Goal: Task Accomplishment & Management: Manage account settings

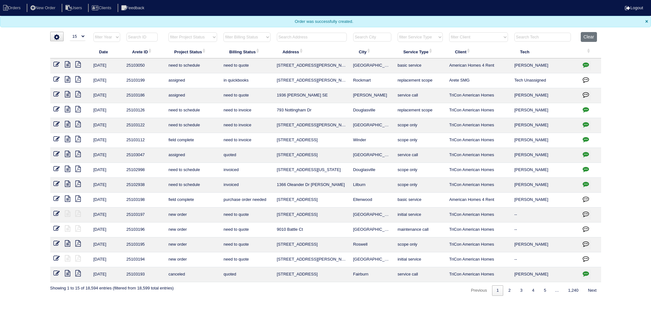
select select "15"
click at [197, 35] on select "filter Project Status -- Any Project Status -- new order assigned in progress f…" at bounding box center [192, 37] width 49 height 10
click at [168, 32] on select "filter Project Status -- Any Project Status -- new order assigned in progress f…" at bounding box center [192, 37] width 49 height 10
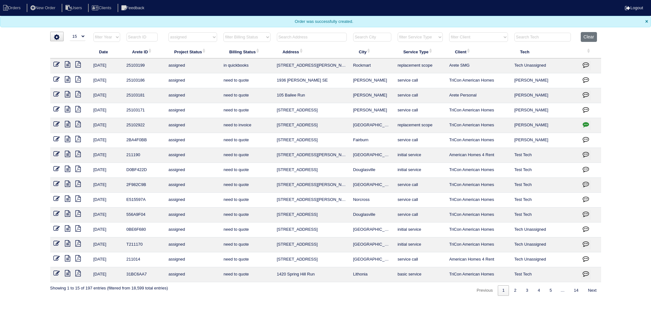
select select "assigned"
click at [195, 42] on th "filter Project Status -- Any Project Status -- new order assigned in progress f…" at bounding box center [192, 38] width 55 height 13
click at [194, 38] on select "filter Project Status -- Any Project Status -- new order assigned in progress f…" at bounding box center [192, 37] width 49 height 10
select select
click at [168, 32] on select "filter Project Status -- Any Project Status -- new order assigned in progress f…" at bounding box center [192, 37] width 49 height 10
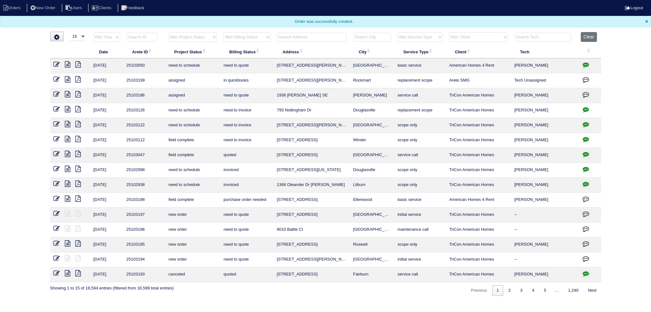
click at [57, 227] on icon at bounding box center [56, 229] width 6 height 6
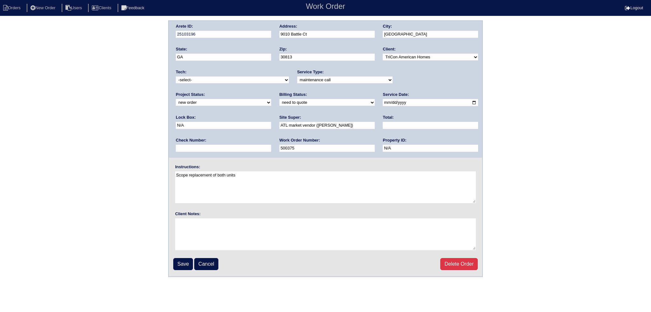
click at [271, 99] on select "new order assigned in progress field complete need to schedule admin review arc…" at bounding box center [223, 102] width 95 height 7
select select "assigned"
click at [271, 99] on select "new order assigned in progress field complete need to schedule admin review arc…" at bounding box center [223, 102] width 95 height 7
click at [246, 89] on div "Arete ID: 25103196 Address: 9010 Battle Ct City: Grovetown State: GA Zip: 30813…" at bounding box center [325, 89] width 313 height 137
click at [233, 78] on select "-select- aretesmg+backup-tech@gmail.com benjohnholt88@gmail.com callisonhvac@ya…" at bounding box center [232, 80] width 113 height 7
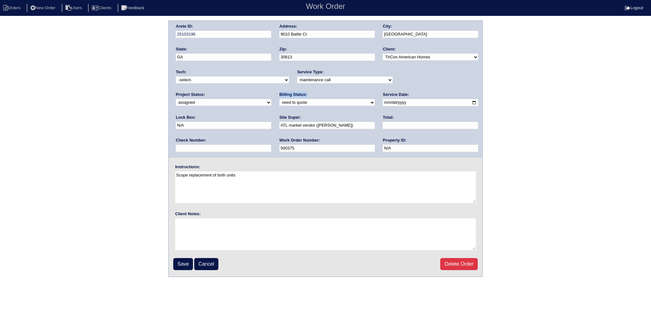
select select "77"
click at [176, 77] on select "-select- aretesmg+backup-tech@gmail.com benjohnholt88@gmail.com callisonhvac@ya…" at bounding box center [232, 80] width 113 height 7
click at [382, 104] on input "2025-08-29" at bounding box center [429, 102] width 95 height 7
click at [382, 100] on input "2025-08-29" at bounding box center [429, 102] width 95 height 7
type input "2025-08-30"
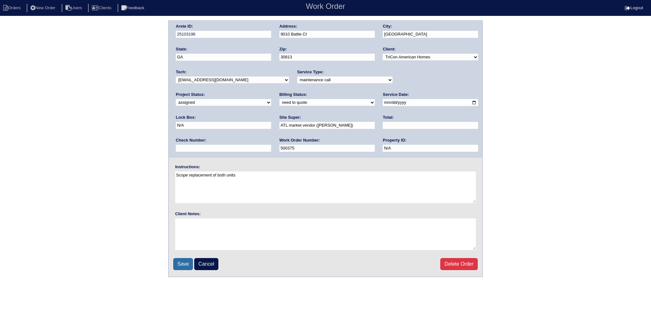
click at [181, 262] on input "Save" at bounding box center [183, 264] width 20 height 12
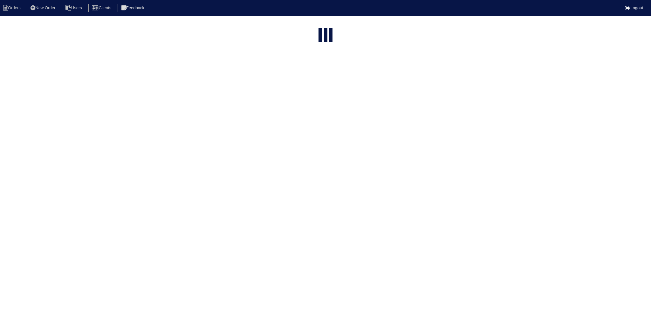
select select "15"
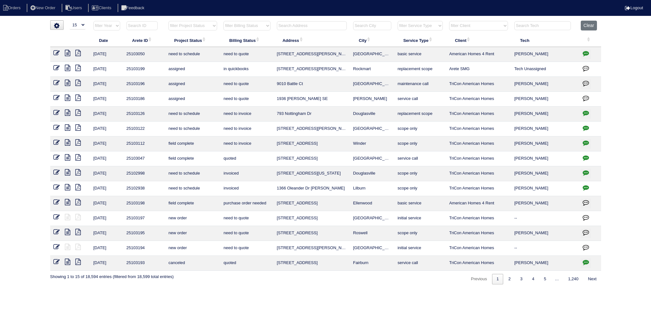
click at [306, 28] on input "text" at bounding box center [312, 25] width 70 height 9
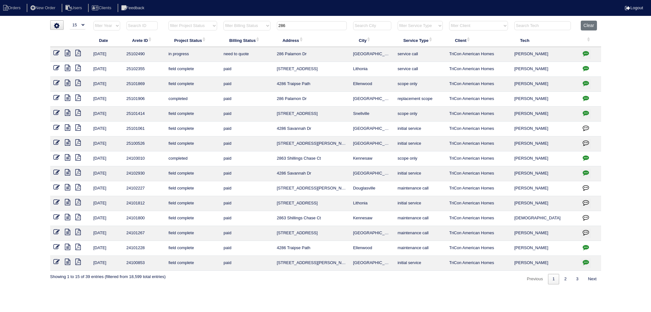
type input "286"
click at [55, 52] on icon at bounding box center [56, 53] width 6 height 6
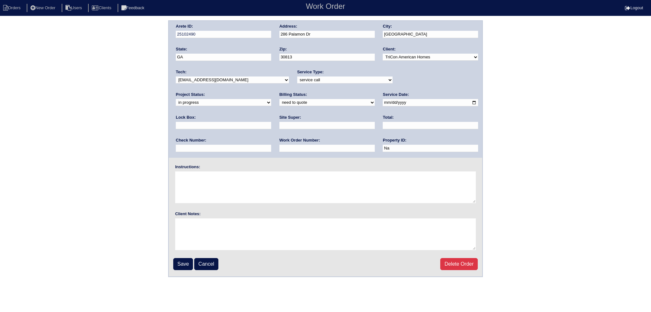
click at [271, 92] on div "Project Status: new order assigned in progress field complete need to schedule …" at bounding box center [223, 100] width 95 height 17
select select "assigned"
click at [271, 99] on select "new order assigned in progress field complete need to schedule admin review arc…" at bounding box center [223, 102] width 95 height 7
click at [382, 101] on input "2025-08-11" at bounding box center [429, 102] width 95 height 7
type input "2025-08-30"
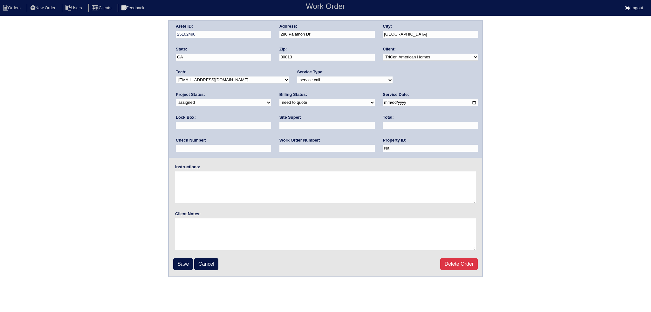
click at [245, 80] on select "-select- aretesmg+backup-tech@gmail.com benjohnholt88@gmail.com callisonhvac@ya…" at bounding box center [232, 80] width 113 height 7
select select "77"
click at [176, 77] on select "-select- aretesmg+backup-tech@gmail.com benjohnholt88@gmail.com callisonhvac@ya…" at bounding box center [232, 80] width 113 height 7
click at [184, 269] on fieldset "Arete ID: 25102490 Address: 286 Palamon Dr City: Grovetown State: GA Zip: 30813…" at bounding box center [325, 149] width 313 height 256
click at [183, 267] on input "Save" at bounding box center [183, 264] width 20 height 12
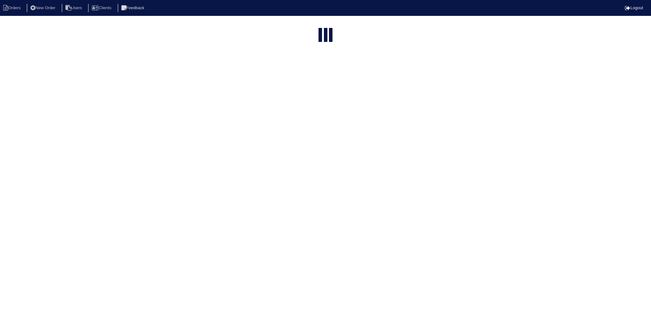
select select "15"
type input "286"
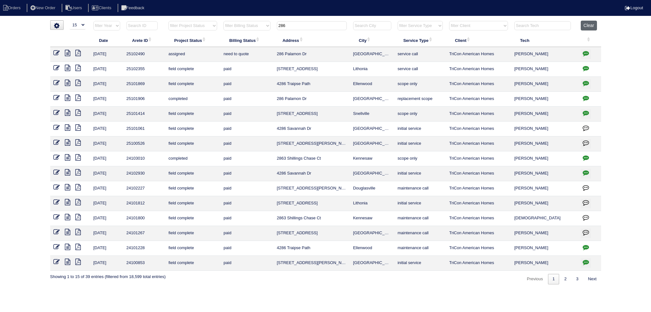
click at [593, 25] on button "Clear" at bounding box center [588, 26] width 16 height 10
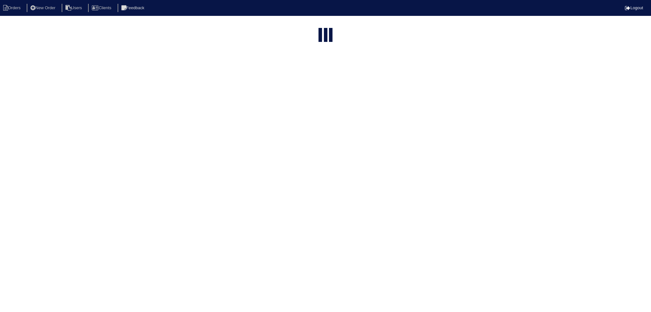
select select "15"
